Goal: Complete application form: Complete application form

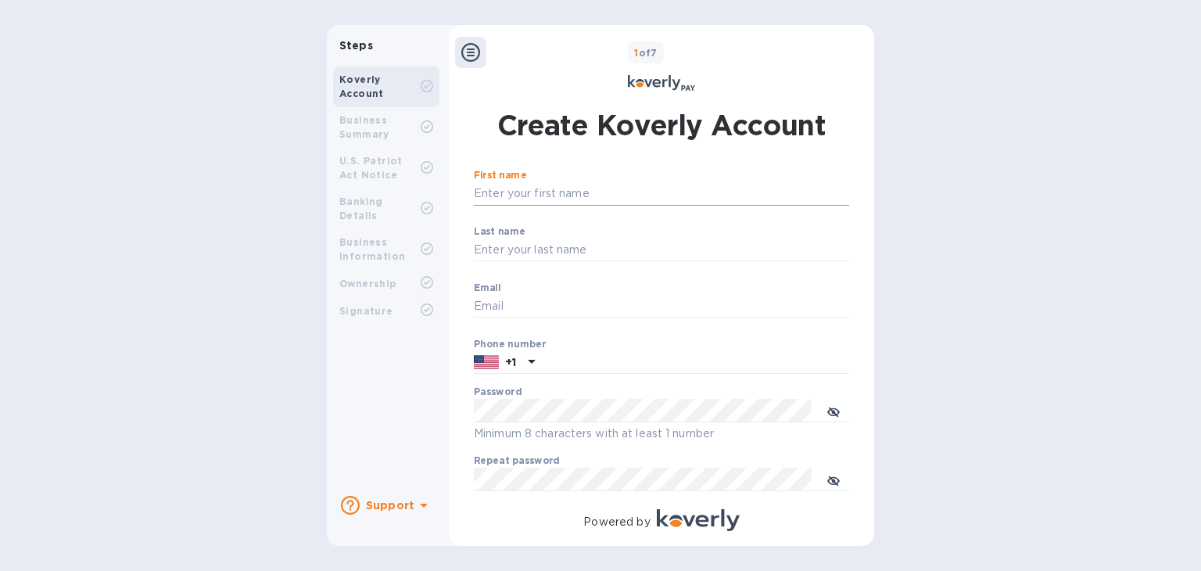
click at [523, 192] on input "First name" at bounding box center [661, 193] width 375 height 23
type input "[PERSON_NAME]"
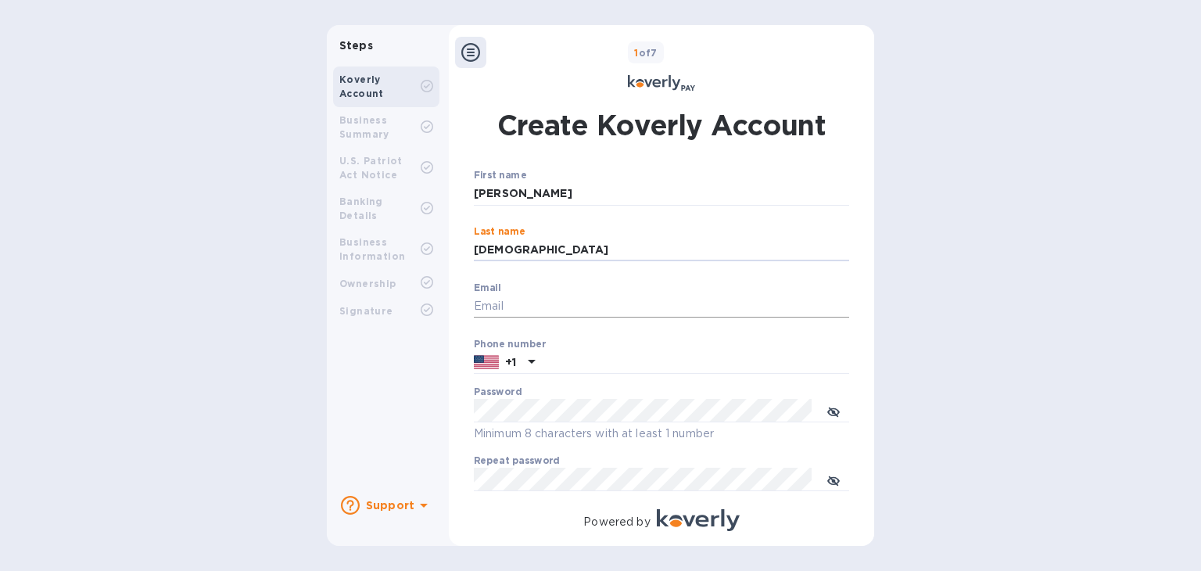
type input "[DEMOGRAPHIC_DATA]"
click at [514, 301] on input "Email" at bounding box center [661, 306] width 375 height 23
type input "[PERSON_NAME][EMAIL_ADDRESS][DOMAIN_NAME]"
click at [546, 367] on input "text" at bounding box center [695, 362] width 308 height 23
type input "8013614030"
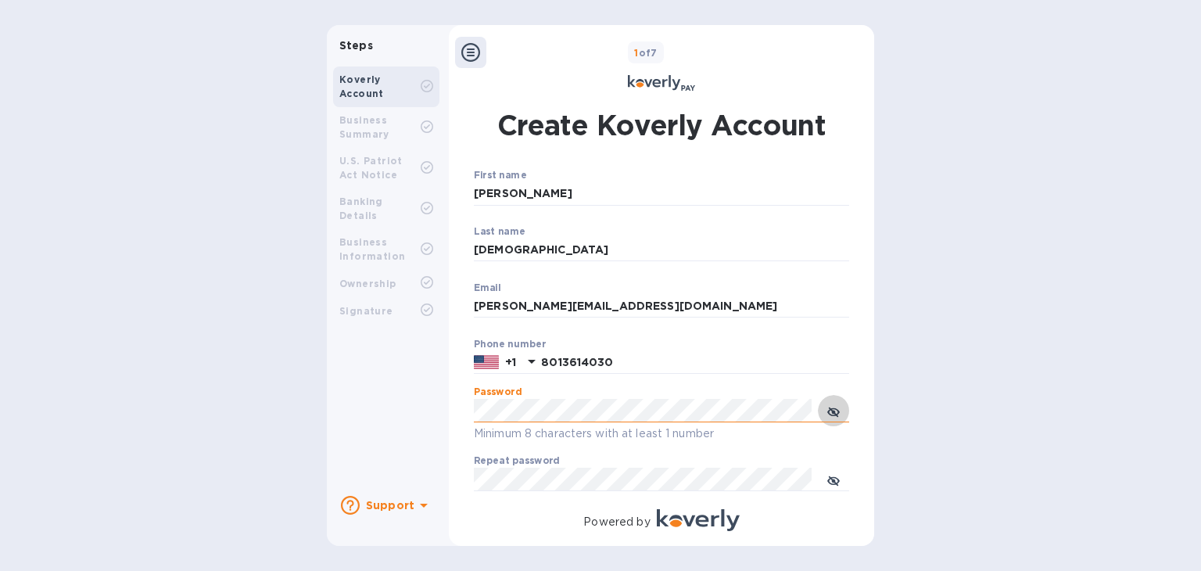
click at [832, 410] on icon "toggle password visibility" at bounding box center [833, 412] width 13 height 13
click at [832, 484] on icon "toggle password visibility" at bounding box center [833, 481] width 13 height 8
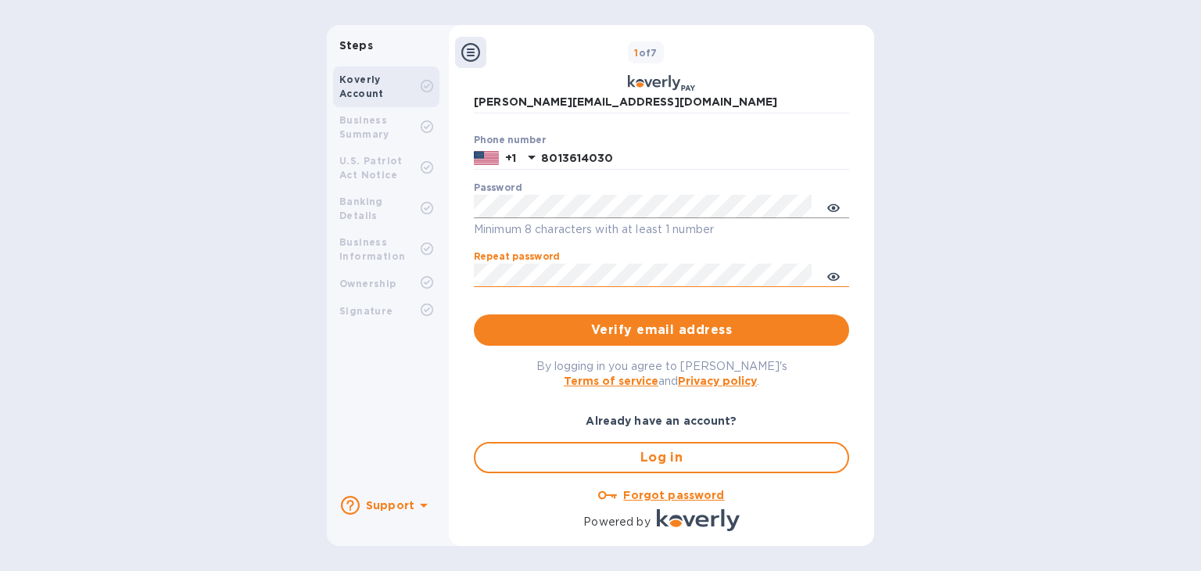
scroll to position [221, 0]
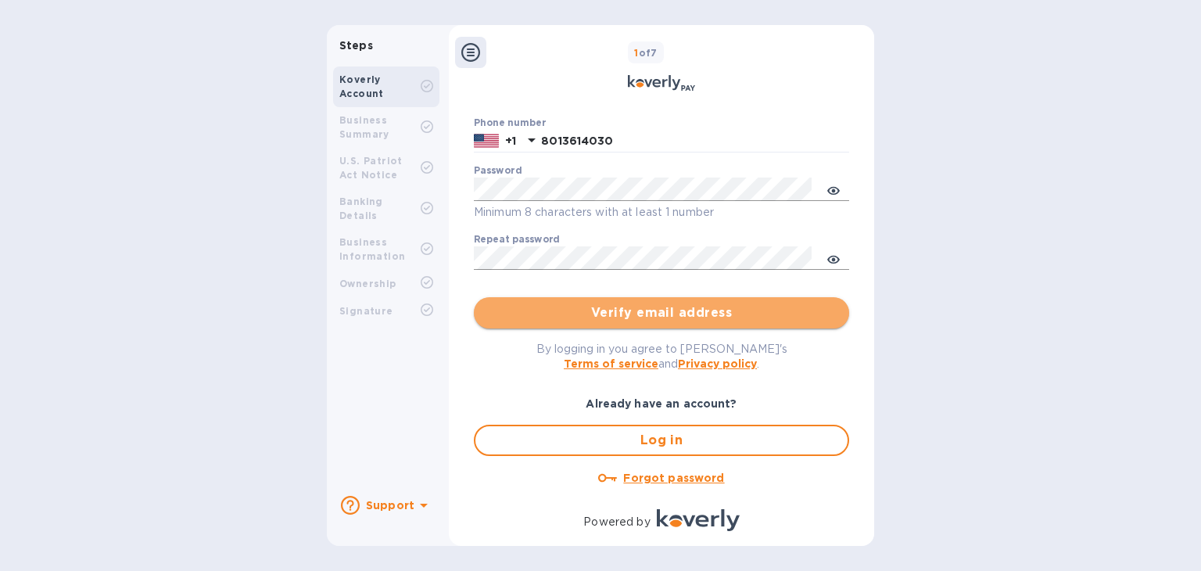
click at [662, 313] on span "Verify email address" at bounding box center [661, 312] width 350 height 19
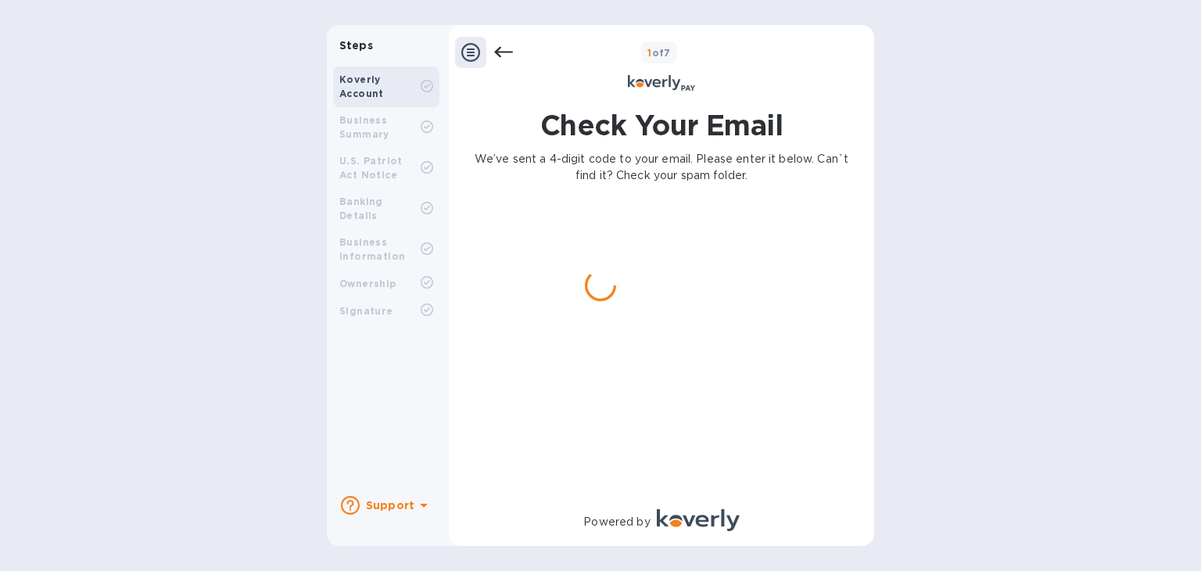
scroll to position [0, 0]
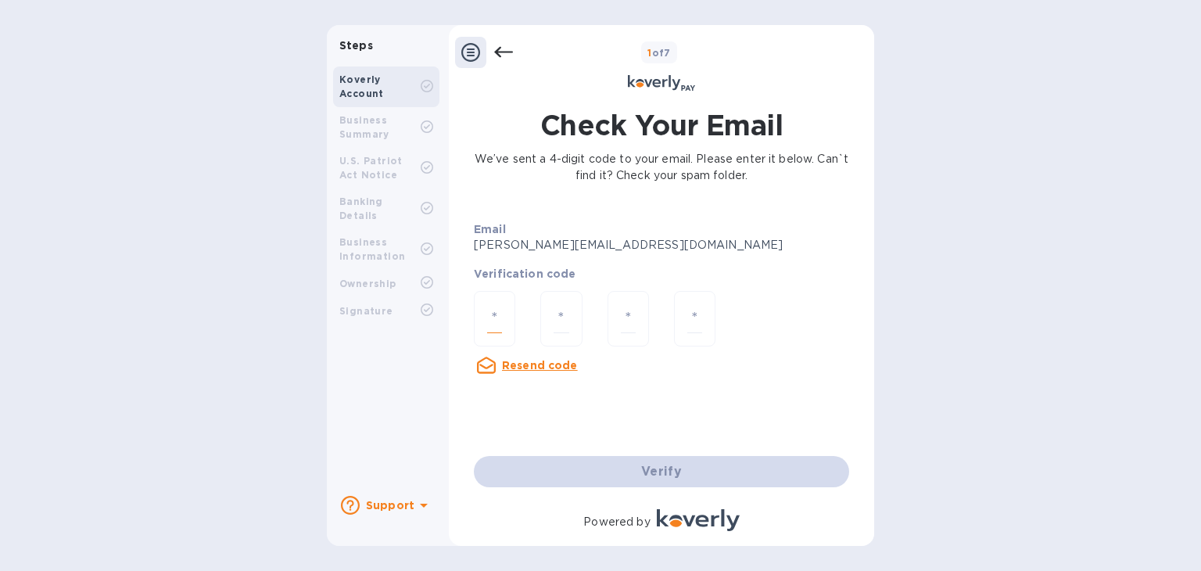
paste input "1"
type input "1"
type input "8"
type input "9"
type input "2"
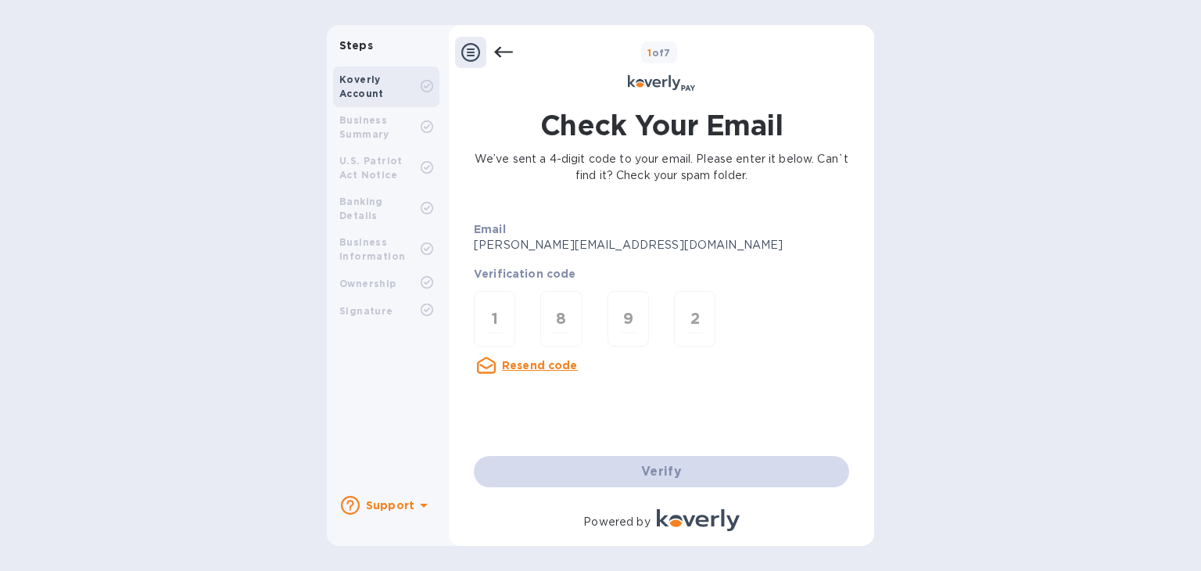
click at [661, 473] on div "Verify" at bounding box center [661, 471] width 388 height 44
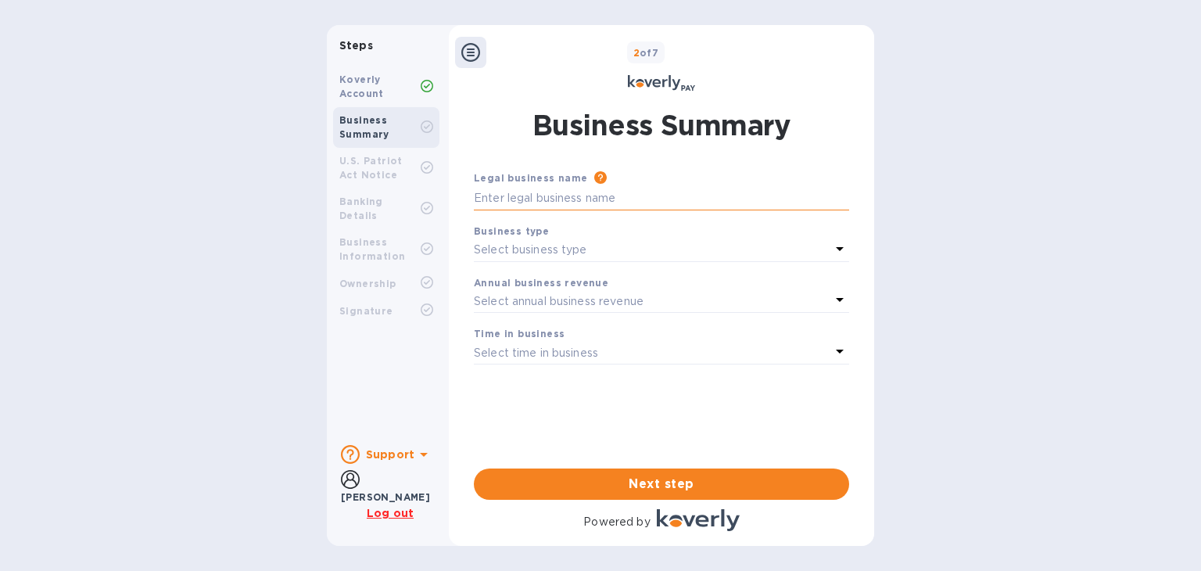
click at [582, 200] on input "text" at bounding box center [661, 198] width 375 height 23
click at [546, 207] on input "text" at bounding box center [661, 198] width 375 height 23
click at [838, 253] on icon at bounding box center [839, 248] width 19 height 19
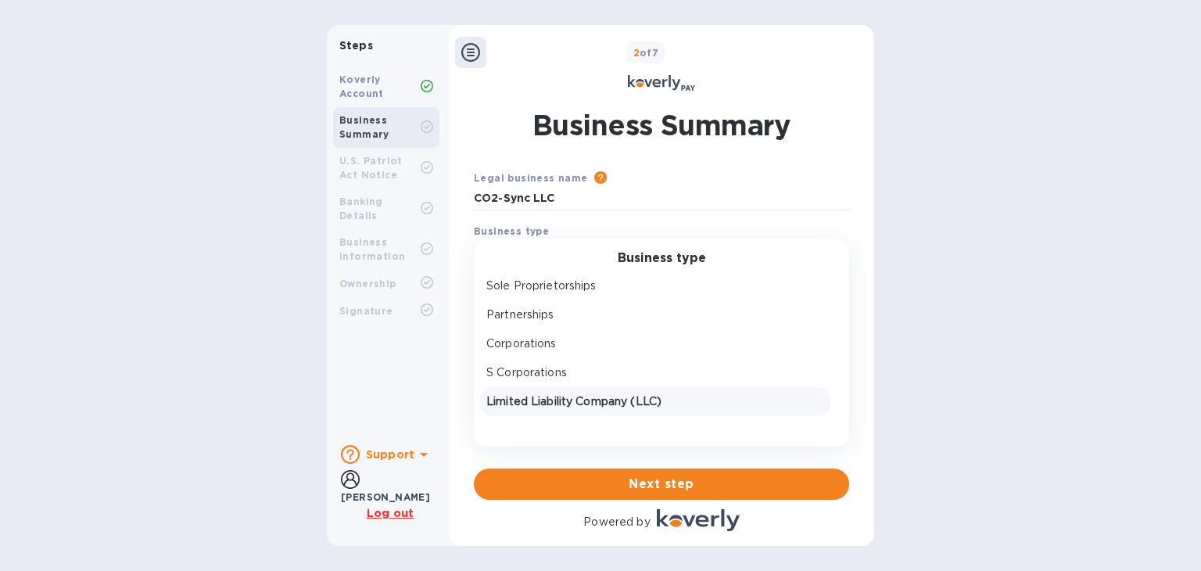
click at [625, 395] on p "Limited Liability Company (LLC)" at bounding box center [655, 401] width 338 height 16
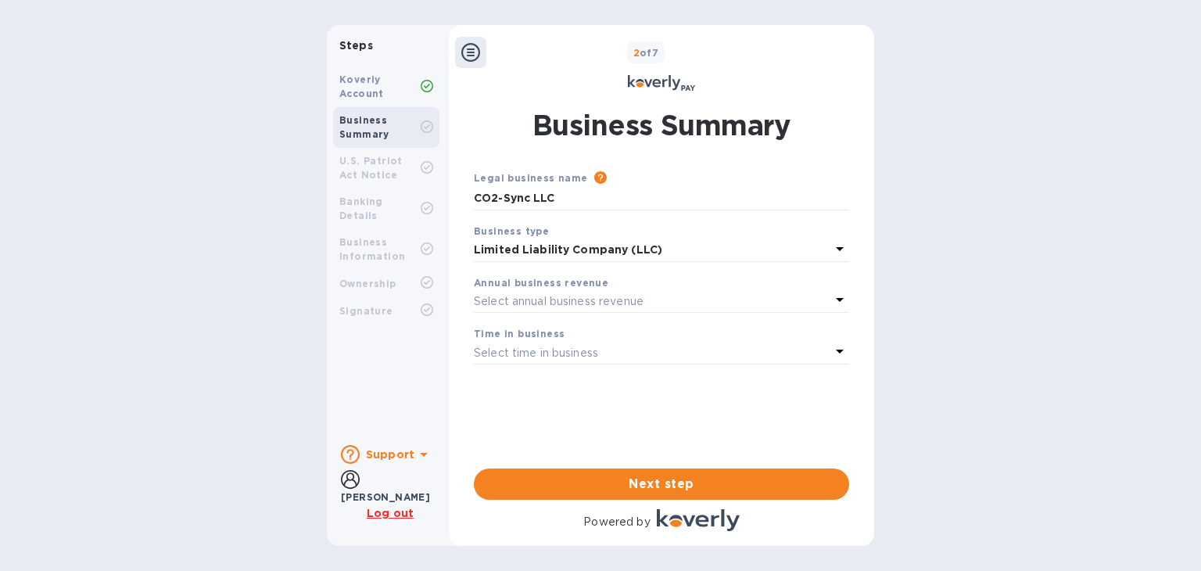
click at [841, 301] on icon at bounding box center [840, 300] width 8 height 4
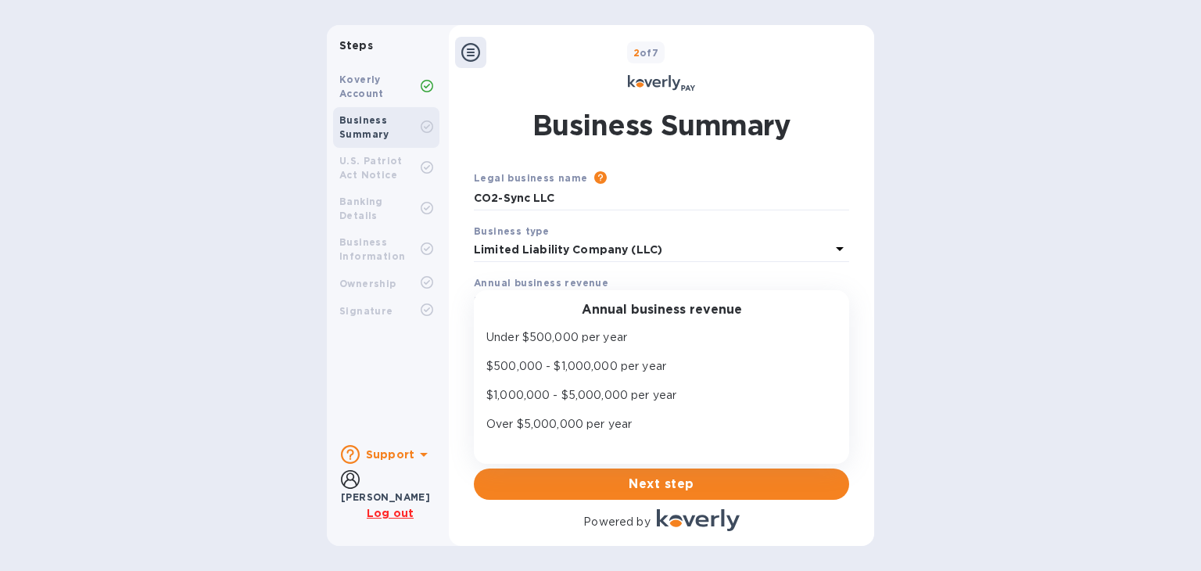
click at [841, 301] on div "Annual business revenue Under $500,000 per year $500,000 - $1,000,000 per year …" at bounding box center [661, 377] width 375 height 174
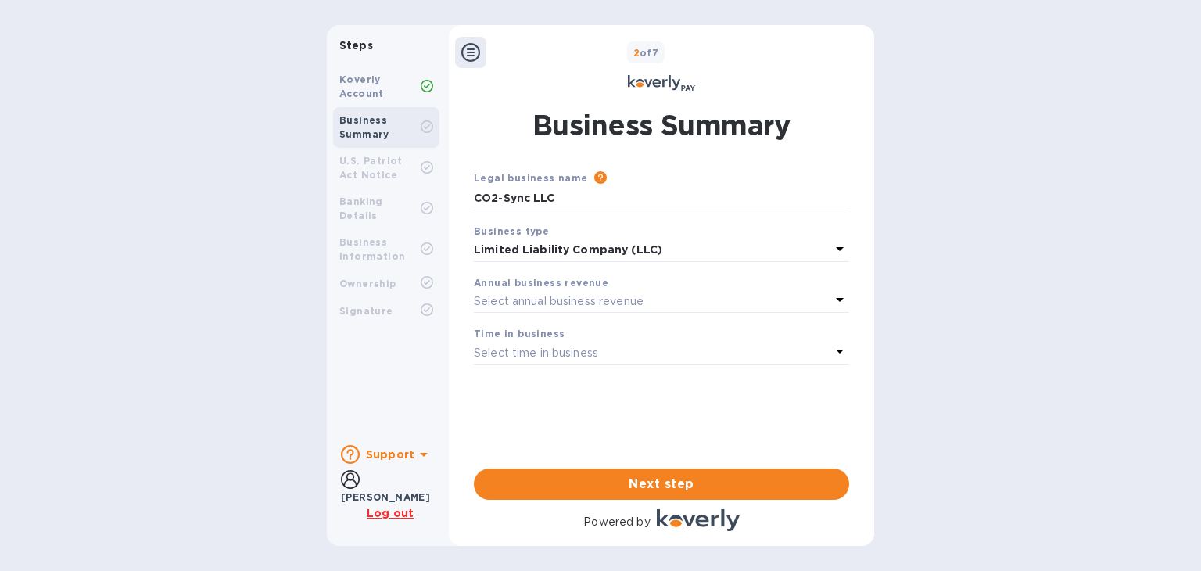
click at [857, 285] on div "Business Summary Legal business name Please provide the legal name that appears…" at bounding box center [662, 302] width 410 height 413
click at [835, 351] on icon at bounding box center [839, 351] width 19 height 19
drag, startPoint x: 557, startPoint y: 201, endPoint x: 469, endPoint y: 189, distance: 88.3
click at [469, 189] on div "Legal business name Please provide the legal name that appears on your SS-4 for…" at bounding box center [661, 189] width 388 height 53
type input "Euclid Timber Frames, LC"
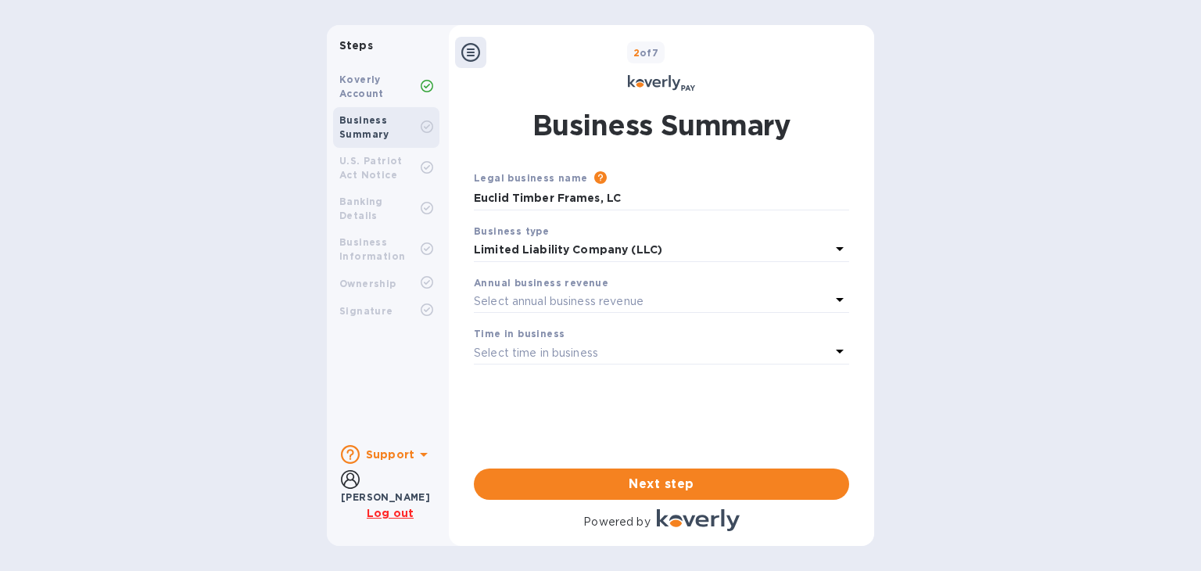
click at [842, 302] on icon at bounding box center [839, 299] width 19 height 19
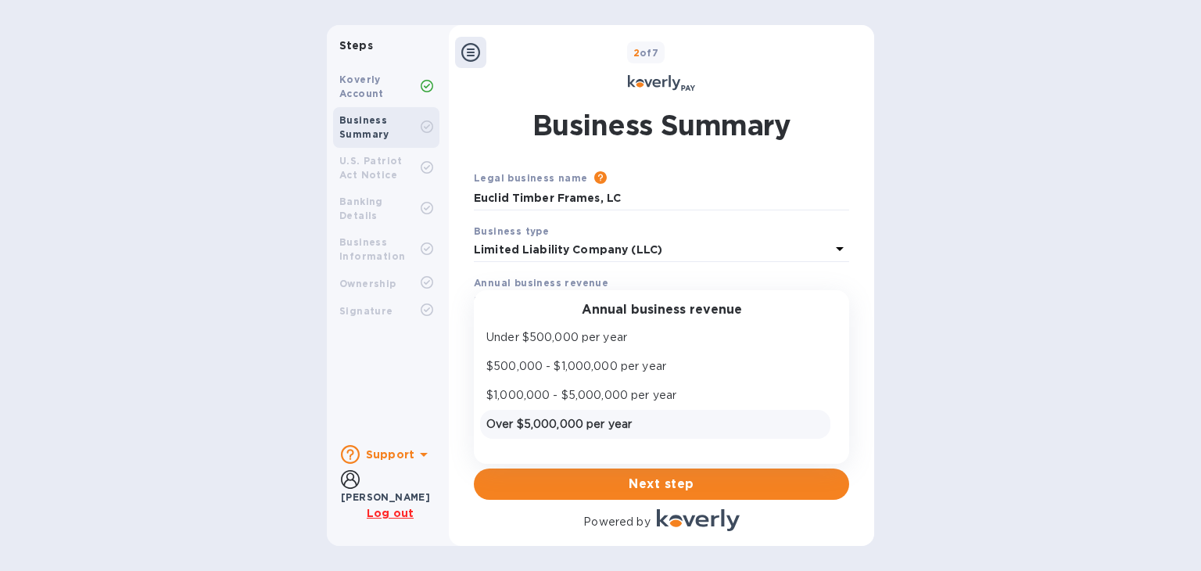
click at [603, 426] on p "Over $5,000,000 per year" at bounding box center [655, 424] width 338 height 16
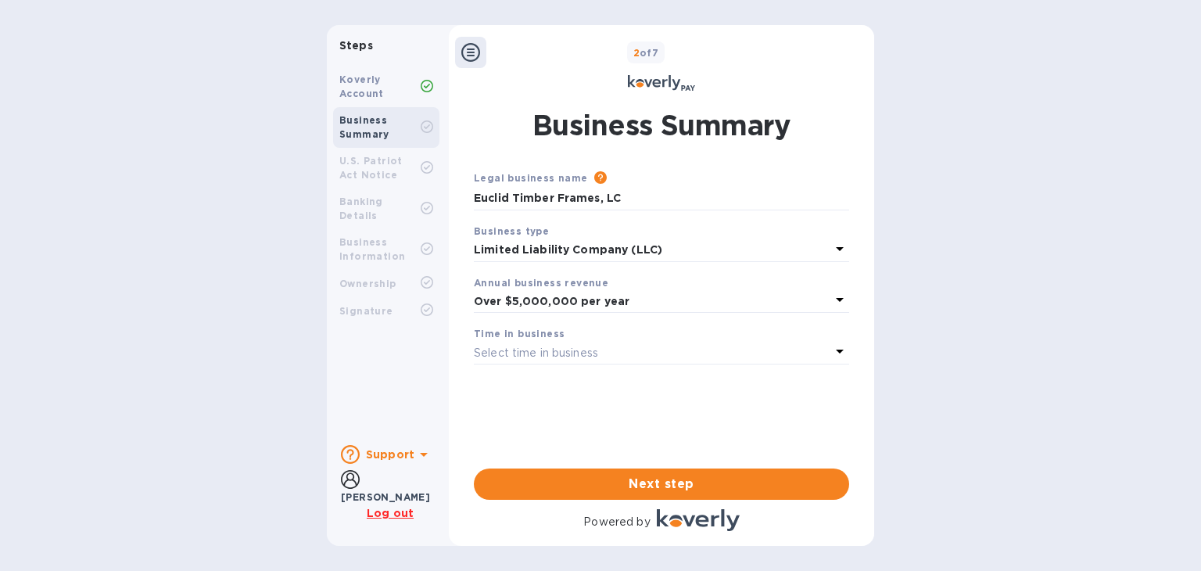
click at [836, 352] on icon at bounding box center [839, 351] width 19 height 19
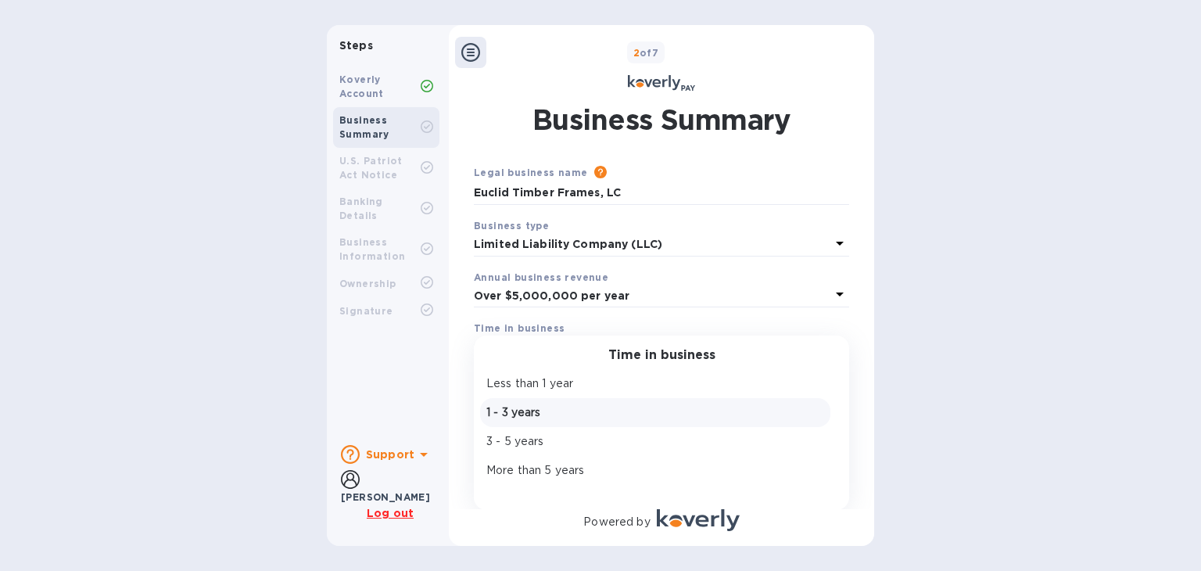
scroll to position [6, 0]
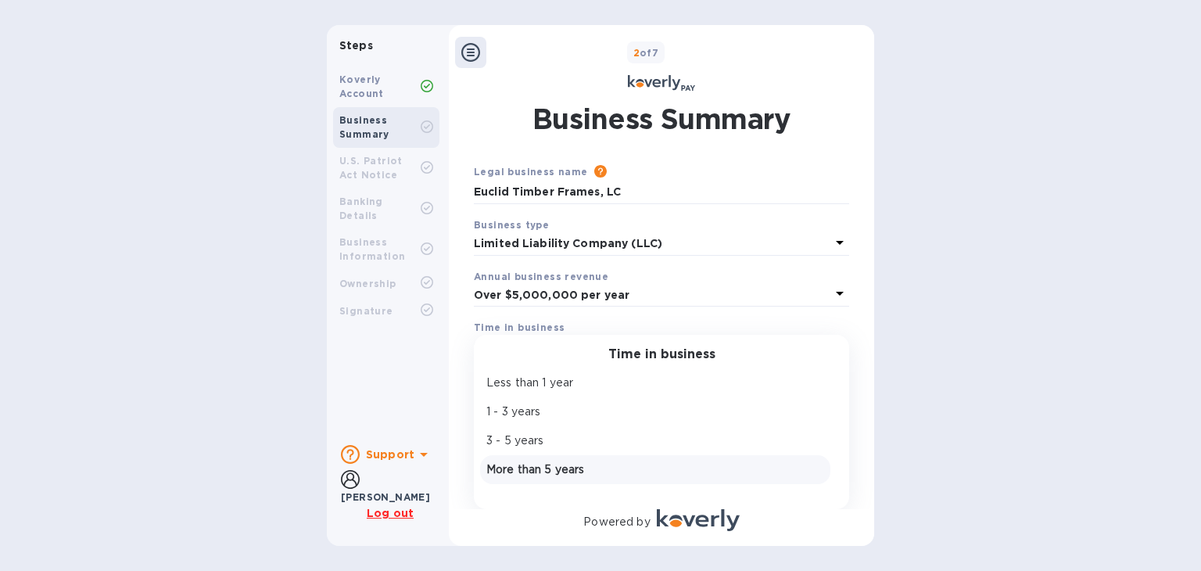
click at [560, 470] on p "More than 5 years" at bounding box center [655, 469] width 338 height 16
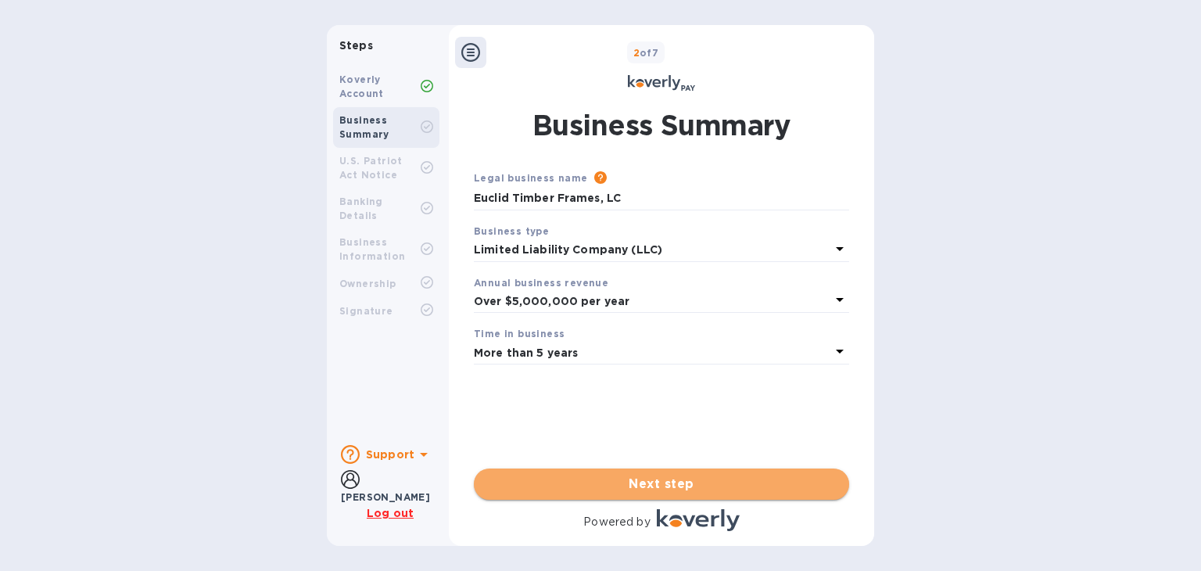
click at [650, 482] on span "Next step" at bounding box center [661, 484] width 350 height 19
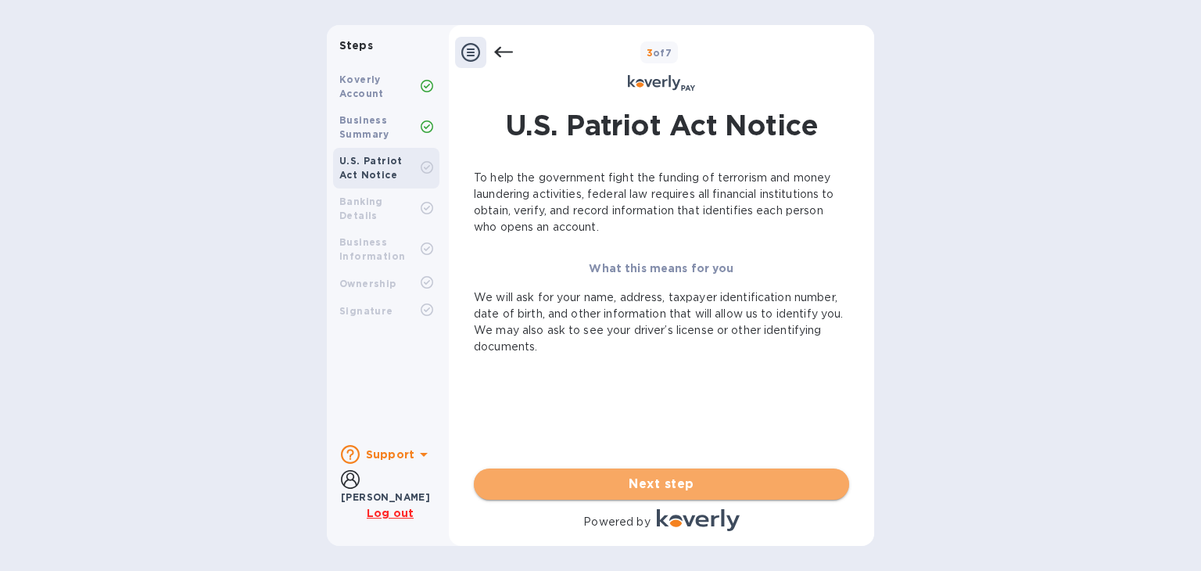
click at [655, 479] on span "Next step" at bounding box center [661, 484] width 350 height 19
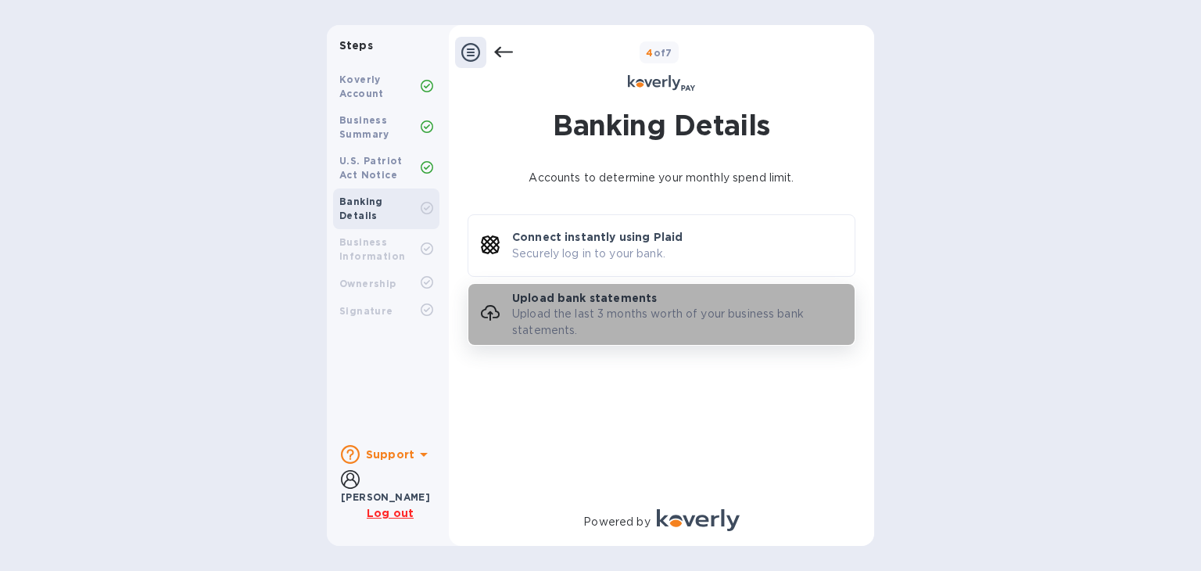
click at [629, 316] on p "Upload the last 3 months worth of your business bank statements." at bounding box center [683, 322] width 342 height 33
